Goal: Task Accomplishment & Management: Manage account settings

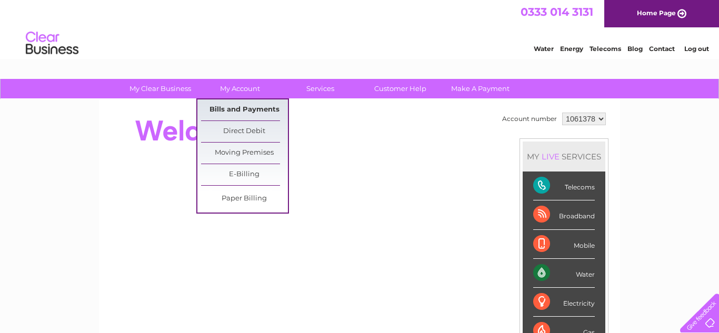
click at [276, 117] on link "Bills and Payments" at bounding box center [244, 109] width 87 height 21
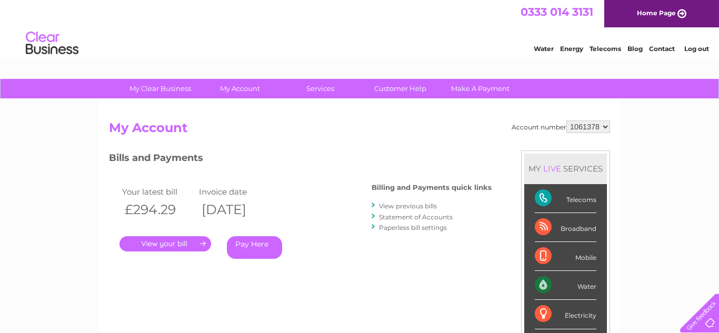
click at [429, 205] on link "View previous bills" at bounding box center [408, 206] width 58 height 8
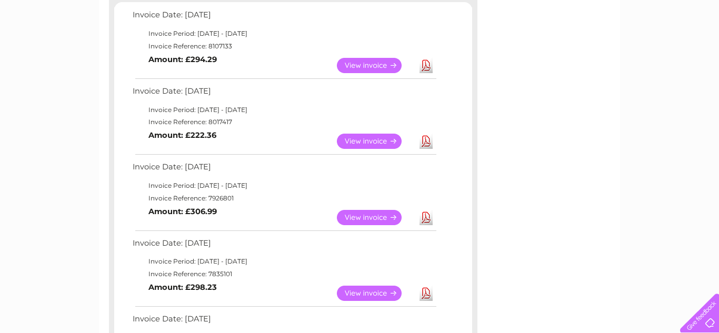
scroll to position [192, 0]
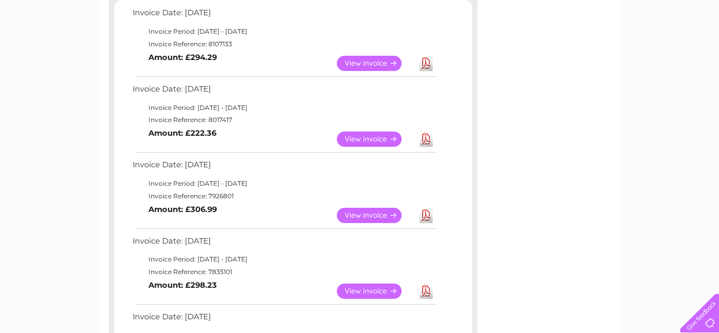
click at [427, 214] on link "Download" at bounding box center [426, 215] width 13 height 15
click at [377, 214] on link "View" at bounding box center [375, 215] width 77 height 15
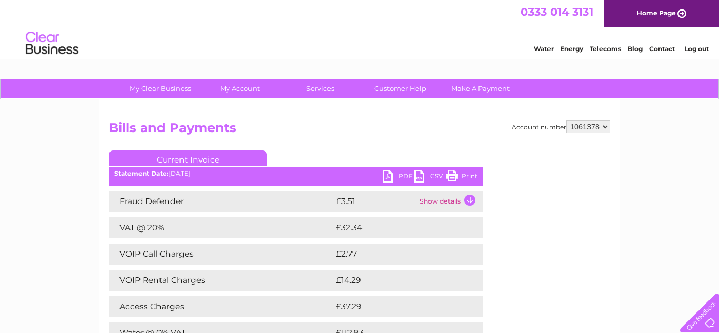
click at [457, 182] on link "Print" at bounding box center [462, 177] width 32 height 15
